Goal: Task Accomplishment & Management: Manage account settings

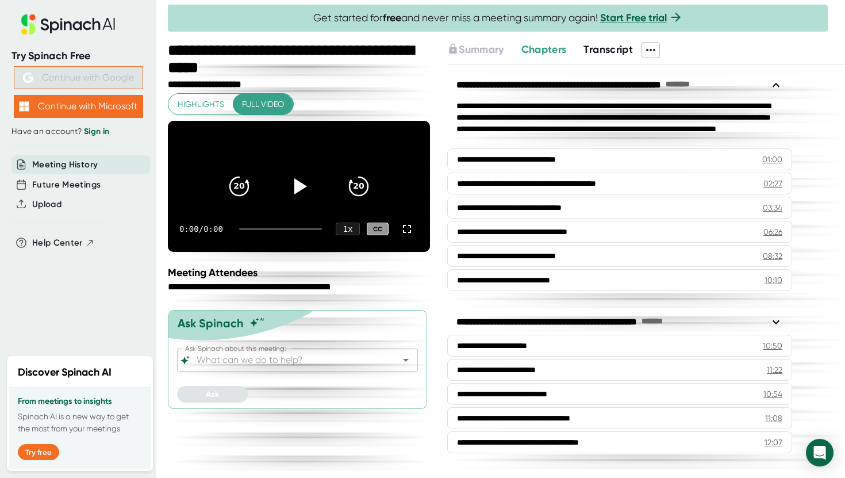
click at [83, 164] on span "Meeting History" at bounding box center [65, 164] width 66 height 13
click at [67, 166] on span "Meeting History" at bounding box center [65, 164] width 66 height 13
click at [74, 81] on button "Continue with Google" at bounding box center [78, 77] width 129 height 23
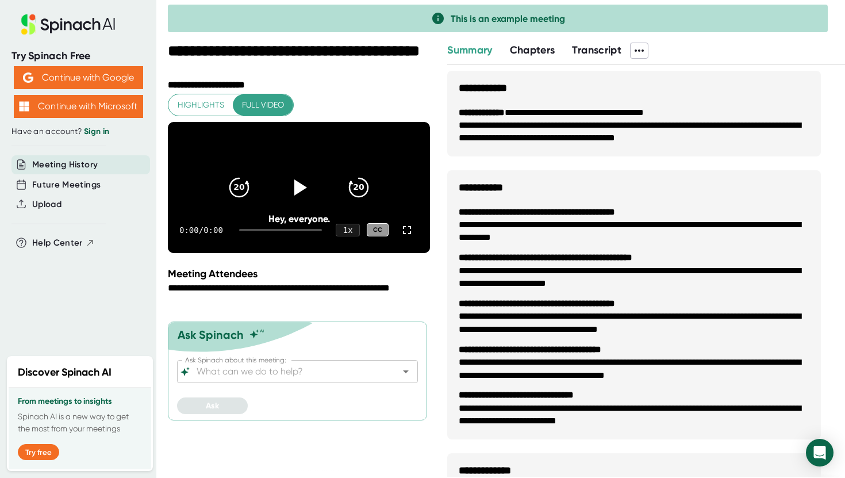
click at [91, 163] on span "Meeting History" at bounding box center [65, 164] width 66 height 13
click at [79, 80] on button "Continue with Google" at bounding box center [78, 77] width 129 height 23
click at [91, 76] on button "Continue with Google" at bounding box center [78, 77] width 129 height 23
click at [90, 134] on link "Sign in" at bounding box center [96, 131] width 25 height 10
